Goal: Information Seeking & Learning: Learn about a topic

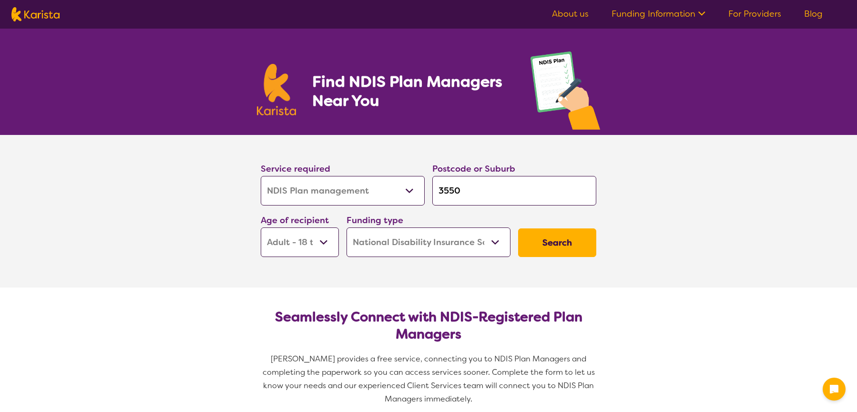
select select "NDIS Plan management"
select select "AD"
select select "NDIS"
select select "NDIS Plan management"
select select "AD"
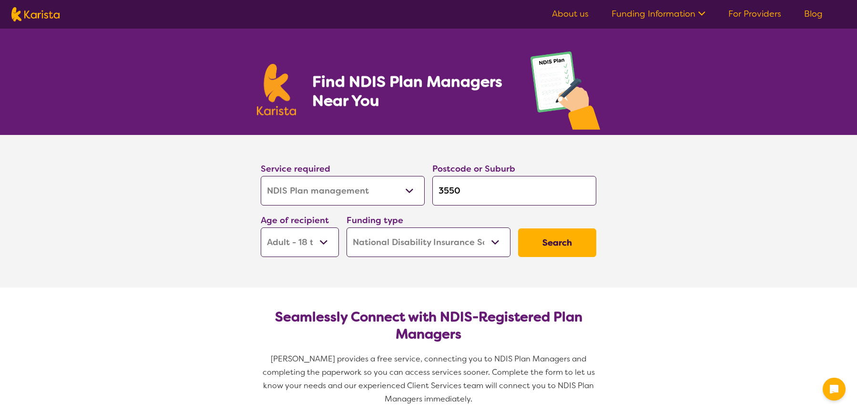
select select "NDIS"
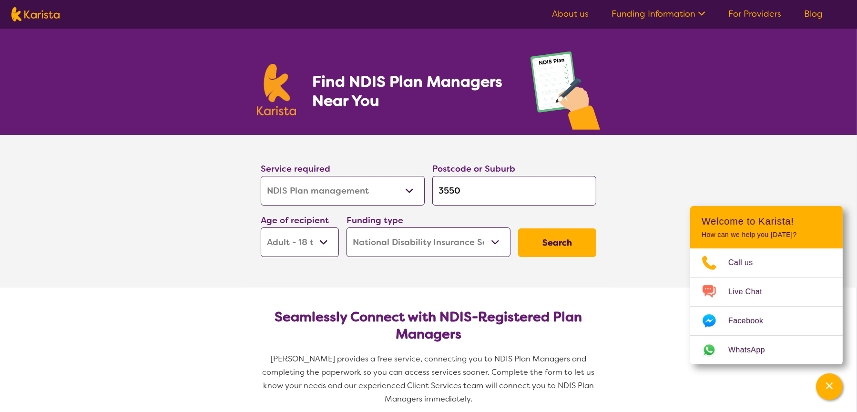
click at [560, 241] on button "Search" at bounding box center [557, 242] width 78 height 29
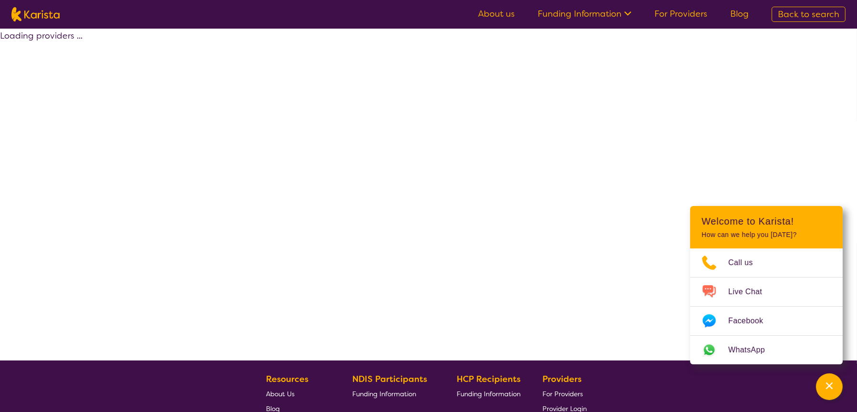
select select "by_score"
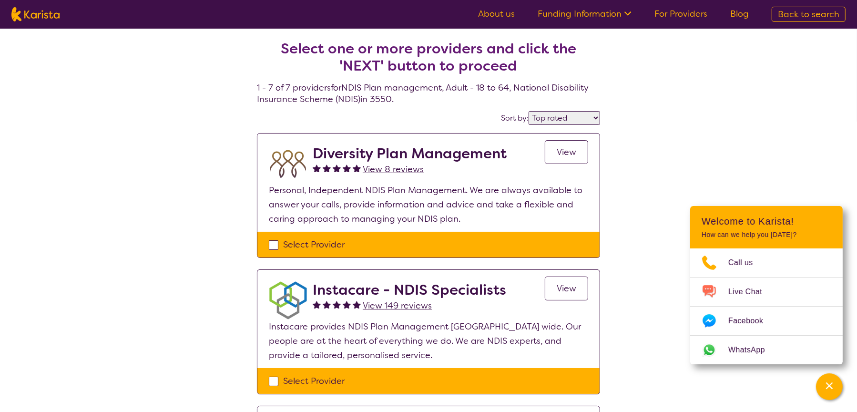
click at [570, 153] on span "View" at bounding box center [567, 151] width 20 height 11
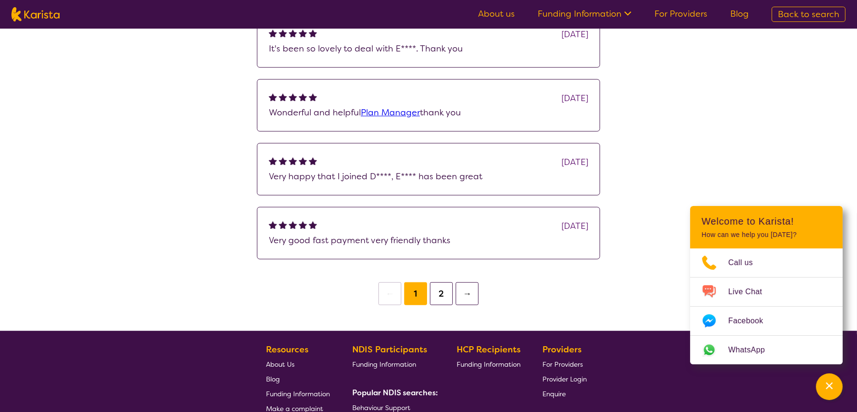
scroll to position [810, 0]
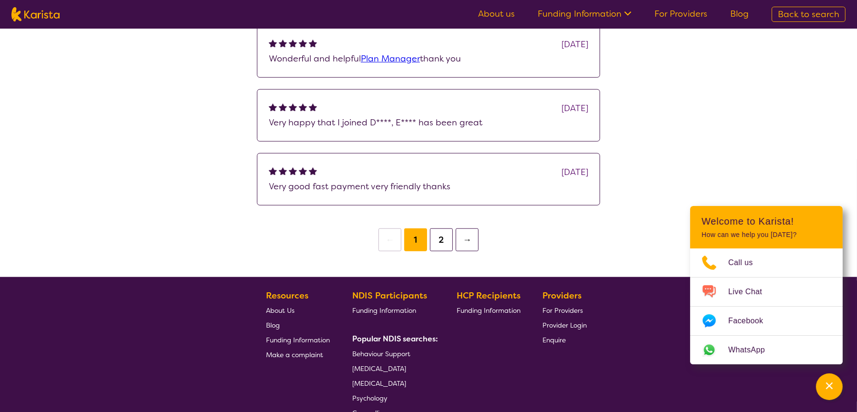
click at [468, 251] on button "→" at bounding box center [467, 239] width 23 height 23
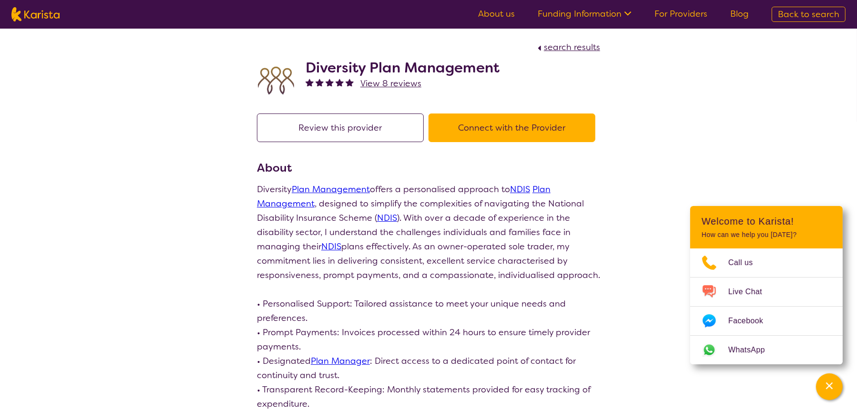
click at [548, 50] on span "search results" at bounding box center [572, 46] width 56 height 11
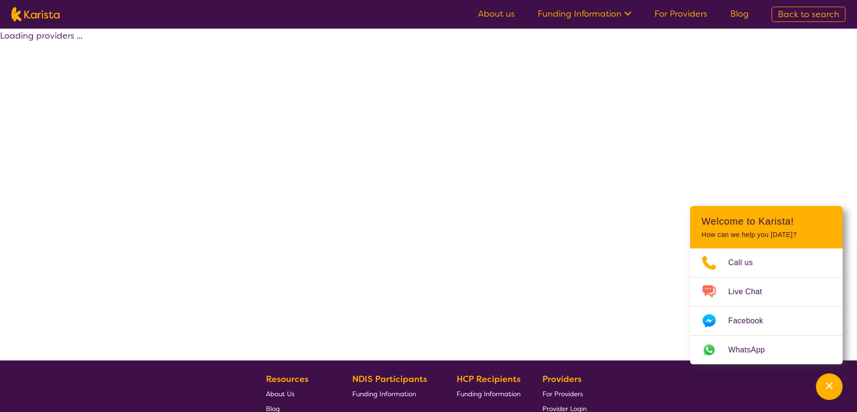
select select "by_score"
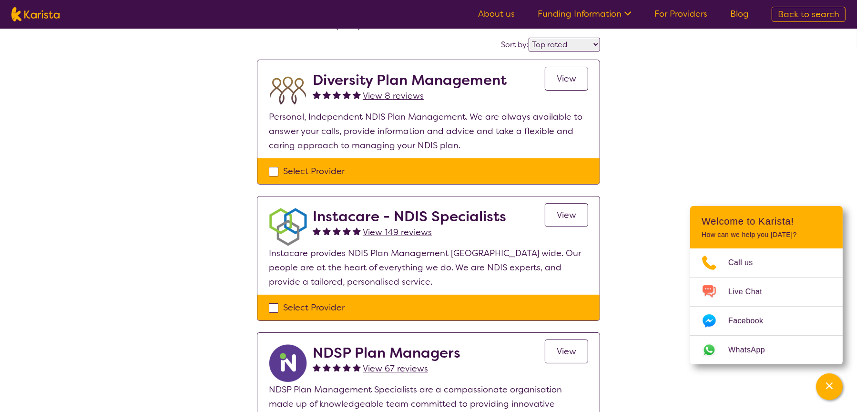
scroll to position [191, 0]
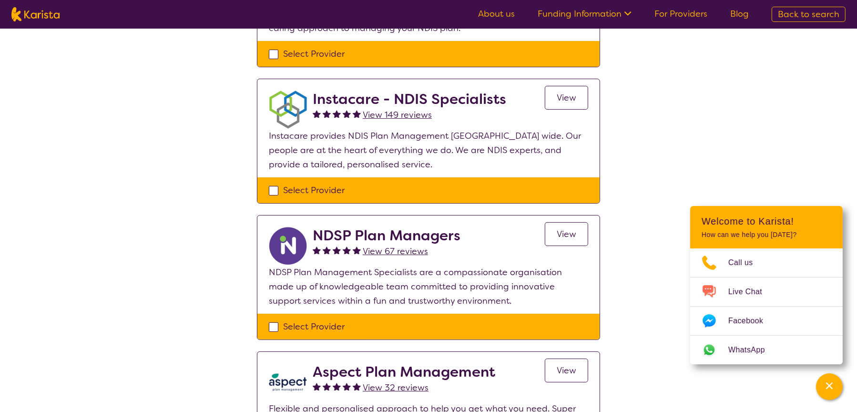
click at [581, 94] on link "View" at bounding box center [566, 98] width 43 height 24
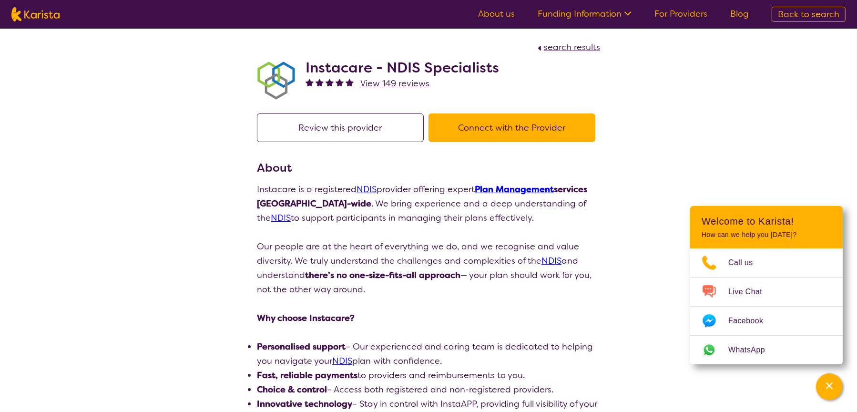
click at [627, 12] on icon at bounding box center [627, 13] width 10 height 10
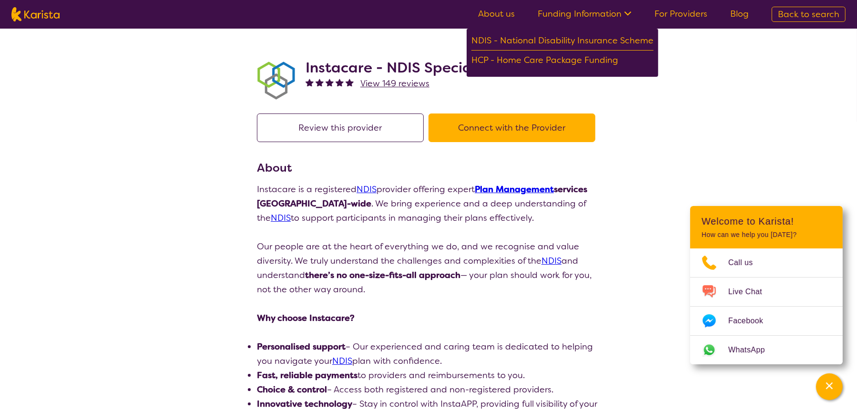
click at [627, 12] on icon at bounding box center [627, 13] width 7 height 4
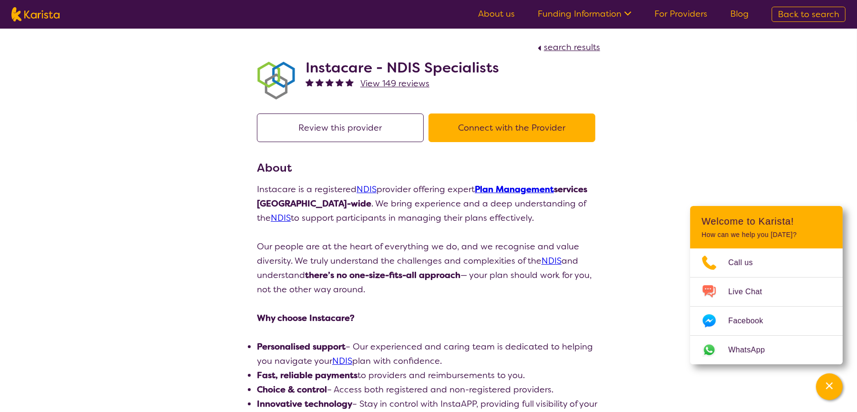
click at [554, 46] on span "search results" at bounding box center [572, 46] width 56 height 11
select select "by_score"
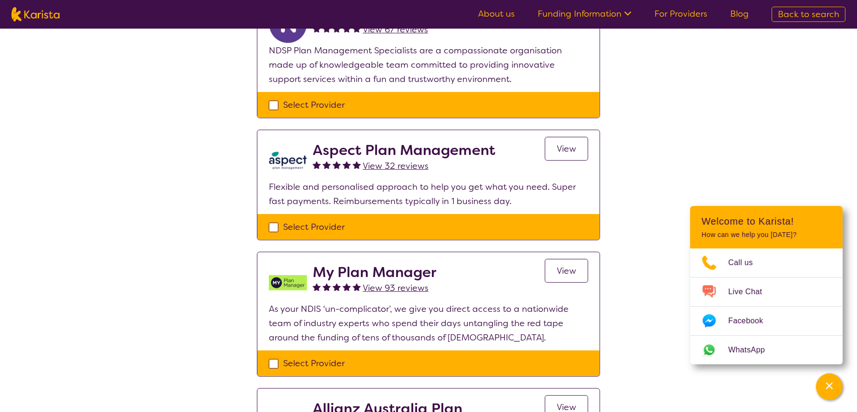
scroll to position [429, 0]
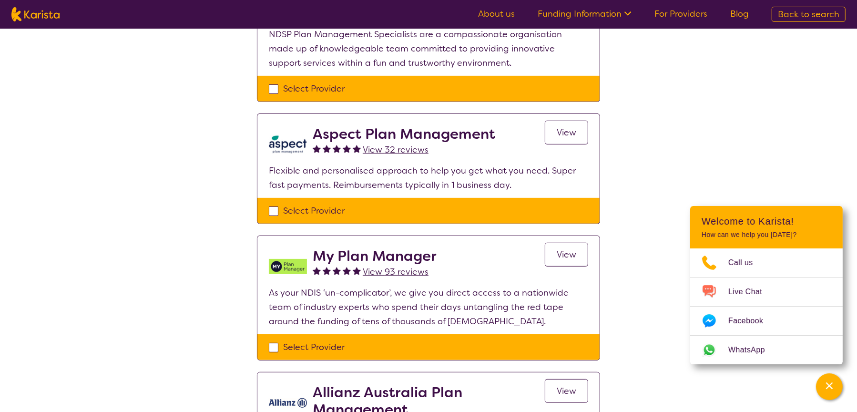
click at [563, 127] on span "View" at bounding box center [567, 132] width 20 height 11
